Goal: Task Accomplishment & Management: Complete application form

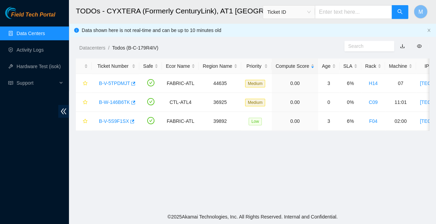
click at [36, 16] on span "Field Tech Portal" at bounding box center [33, 15] width 44 height 7
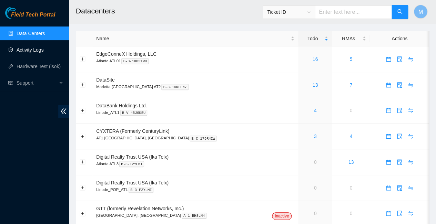
click at [32, 50] on link "Activity Logs" at bounding box center [30, 50] width 27 height 6
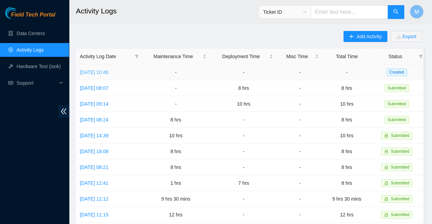
click at [102, 70] on link "Mon, 25 Aug 2025 10:46" at bounding box center [94, 73] width 29 height 6
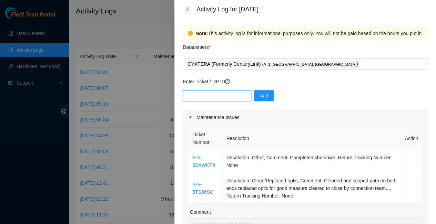
click at [218, 90] on input "text" at bounding box center [217, 95] width 69 height 11
type input "DP838832"
click at [260, 92] on span "Add" at bounding box center [264, 96] width 9 height 8
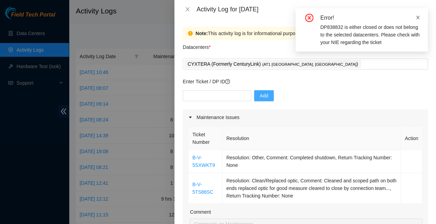
click at [418, 16] on icon "close" at bounding box center [417, 17] width 5 height 5
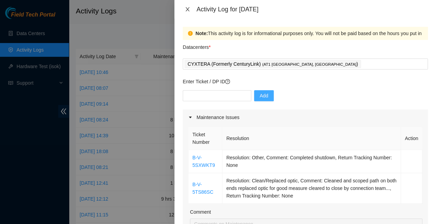
click at [186, 7] on icon "close" at bounding box center [188, 10] width 6 height 6
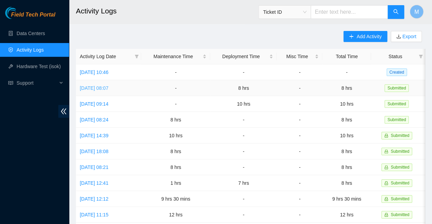
click at [105, 86] on link "Fri, 22 Aug 2025 08:07" at bounding box center [94, 89] width 29 height 6
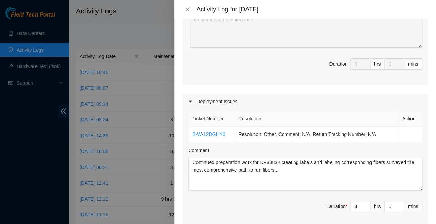
scroll to position [160, 0]
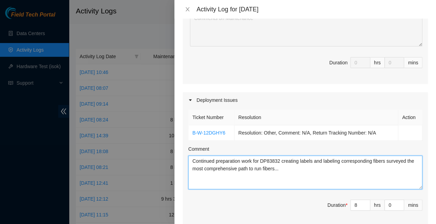
drag, startPoint x: 269, startPoint y: 138, endPoint x: 251, endPoint y: 136, distance: 18.4
click at [251, 156] on textarea "Continued preparation work for DP83832 creating labels and labeling correspondi…" at bounding box center [305, 173] width 234 height 34
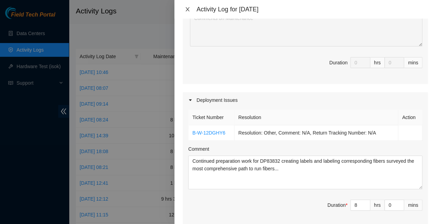
click at [188, 8] on icon "close" at bounding box center [188, 10] width 6 height 6
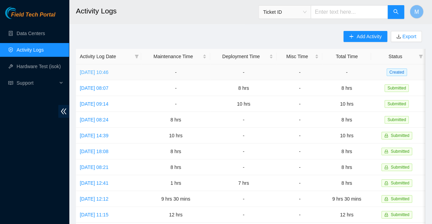
click at [108, 70] on link "Mon, 25 Aug 2025 10:46" at bounding box center [94, 73] width 29 height 6
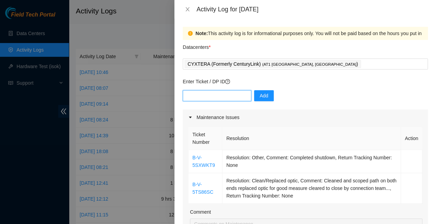
click at [199, 90] on input "text" at bounding box center [217, 95] width 69 height 11
paste input "DP83832"
type input "DP83832"
click at [260, 92] on span "Add" at bounding box center [264, 96] width 9 height 8
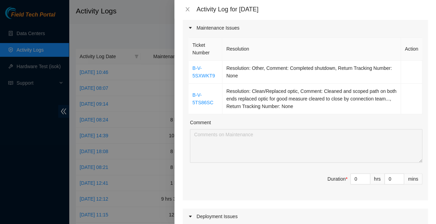
scroll to position [86, 0]
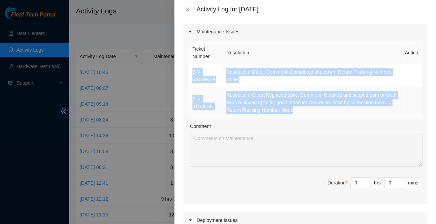
drag, startPoint x: 189, startPoint y: 61, endPoint x: 248, endPoint y: 96, distance: 67.8
click at [248, 96] on tbody "B-V-5SXWKT9 Resolution: Other, Comment: Completed shutdown, Return Tracking Num…" at bounding box center [306, 91] width 234 height 54
copy tbody "B-V-5SXWKT9 Resolution: Other, Comment: Completed shutdown, Return Tracking Num…"
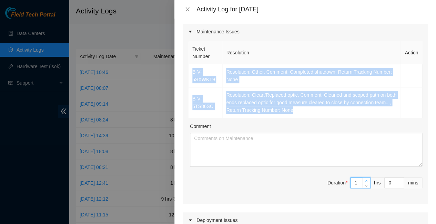
type input "1"
click at [365, 180] on icon "up" at bounding box center [366, 181] width 2 height 2
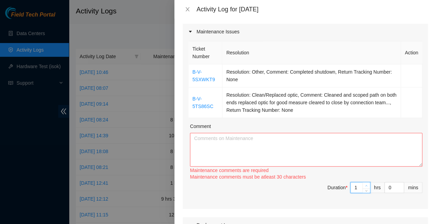
click at [363, 156] on div "Ticket Number Resolution Action B-V-5SXWKT9 Resolution: Other, Comment: Complet…" at bounding box center [305, 125] width 245 height 170
type input "2"
click at [365, 187] on icon "up" at bounding box center [366, 188] width 2 height 2
click at [219, 133] on textarea "Comment" at bounding box center [306, 150] width 232 height 34
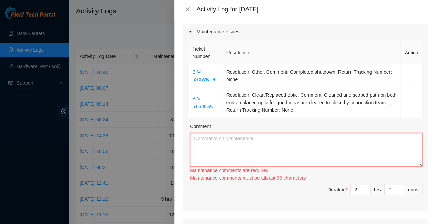
paste textarea "B-V-5SXWKT9 Resolution: Other, Comment: Completed shutdown, Return Tracking Num…"
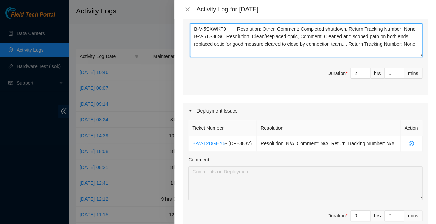
scroll to position [198, 0]
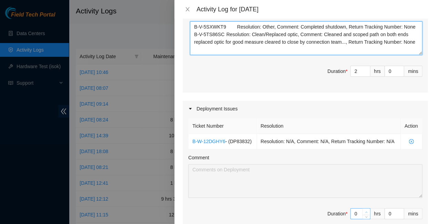
type textarea "B-V-5SXWKT9 Resolution: Other, Comment: Completed shutdown, Return Tracking Num…"
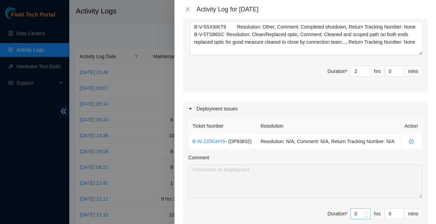
type input "1"
type input "3"
click at [365, 211] on icon "up" at bounding box center [366, 212] width 2 height 2
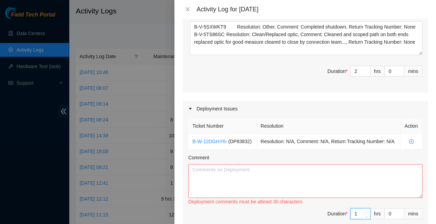
type input "2"
type input "4"
click at [365, 211] on icon "up" at bounding box center [366, 212] width 2 height 2
type input "3"
type input "5"
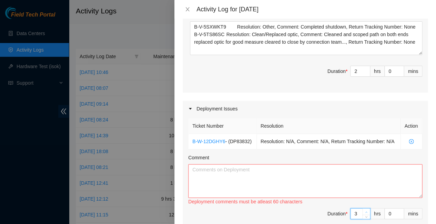
click at [365, 211] on icon "up" at bounding box center [366, 212] width 2 height 2
type input "4"
type input "6"
click at [365, 211] on icon "up" at bounding box center [366, 212] width 2 height 2
type input "5"
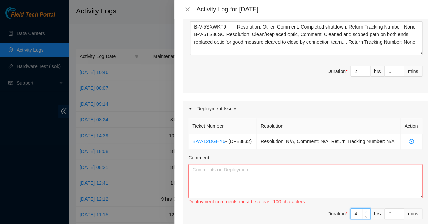
type input "7"
click at [365, 211] on icon "up" at bounding box center [366, 212] width 2 height 2
type input "6"
type input "8"
click at [365, 211] on icon "up" at bounding box center [366, 212] width 2 height 2
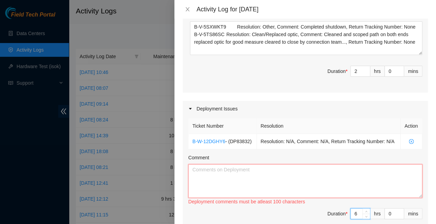
click at [228, 164] on textarea "Comment" at bounding box center [305, 181] width 234 height 34
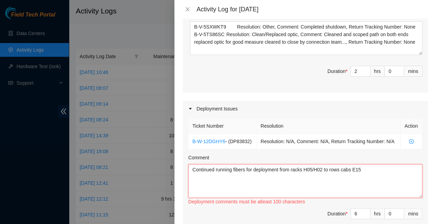
click at [298, 164] on textarea "Continued running fibers for deployment from racks H05/H02 to rows cabs E15" at bounding box center [305, 181] width 234 height 34
click at [355, 164] on textarea "Continued running fibers for deployment from racks H05 and H02 to rows cabs E15" at bounding box center [305, 181] width 234 height 34
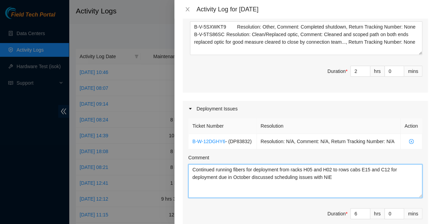
type textarea "Continued running fibers for deployment from racks H05 and H02 to rows cabs E15…"
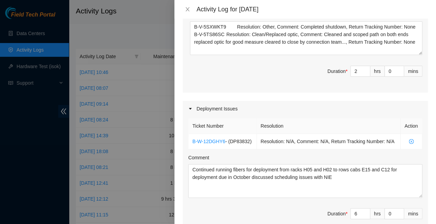
click at [308, 209] on span "Duration * 6 hrs 0 mins" at bounding box center [305, 218] width 234 height 19
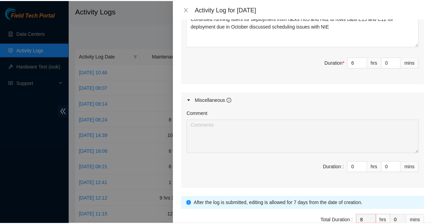
scroll to position [345, 0]
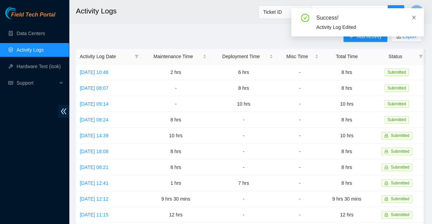
click at [414, 17] on icon "close" at bounding box center [413, 17] width 3 height 3
